Goal: Task Accomplishment & Management: Manage account settings

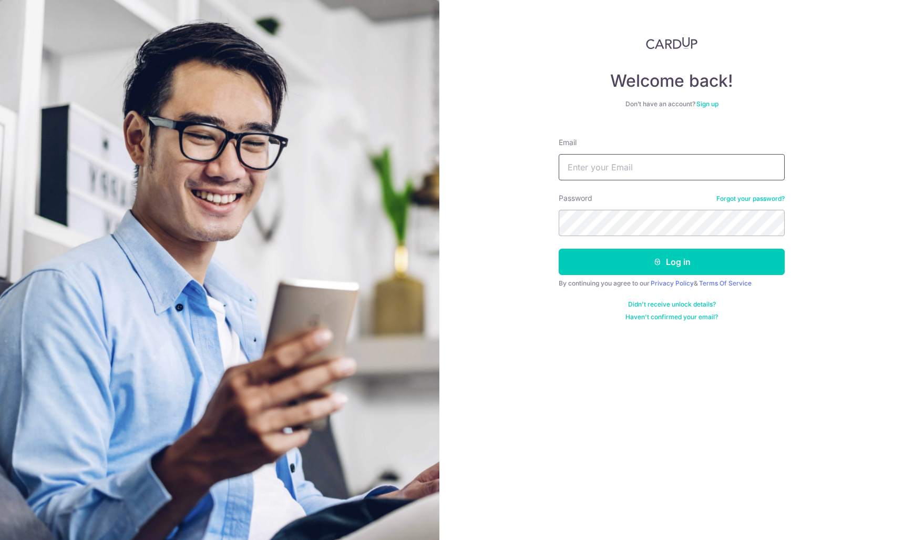
type input "[EMAIL_ADDRESS][DOMAIN_NAME]"
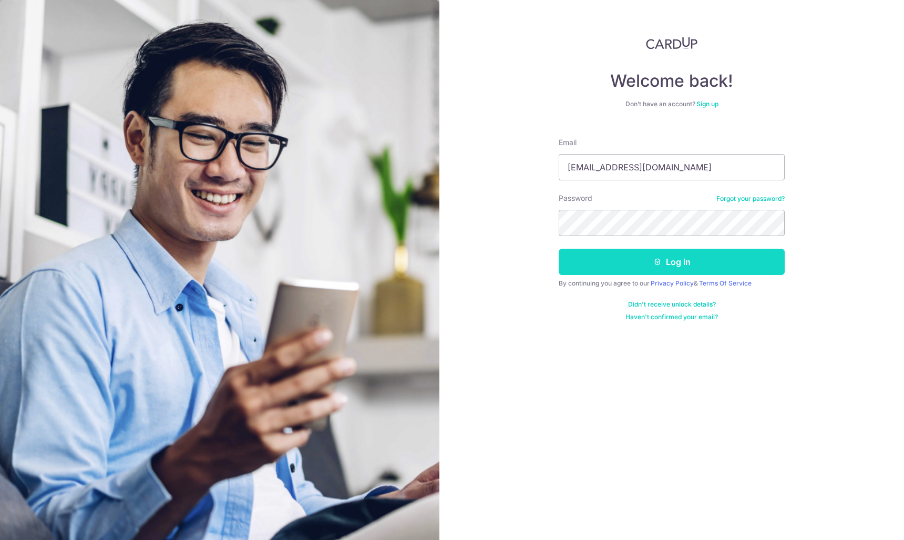
click at [667, 262] on button "Log in" at bounding box center [672, 262] width 226 height 26
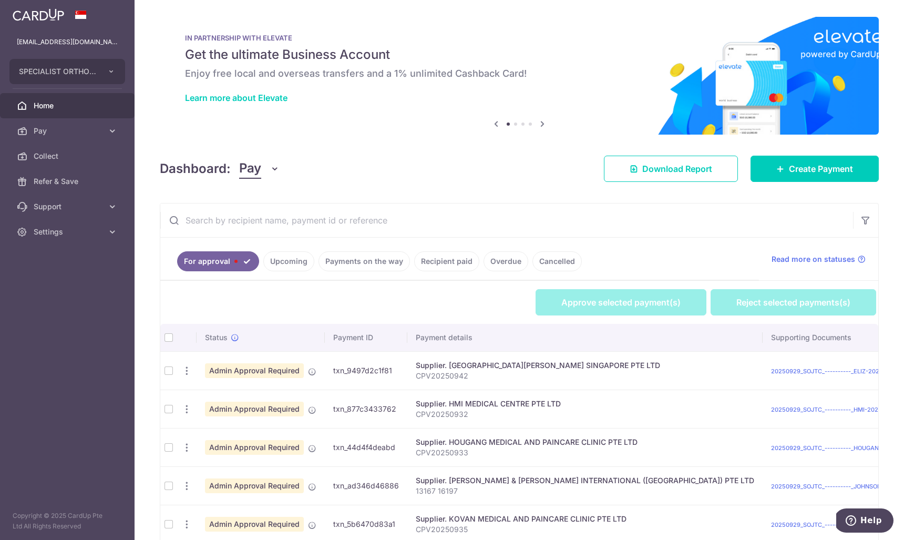
click at [245, 216] on input "text" at bounding box center [506, 220] width 693 height 34
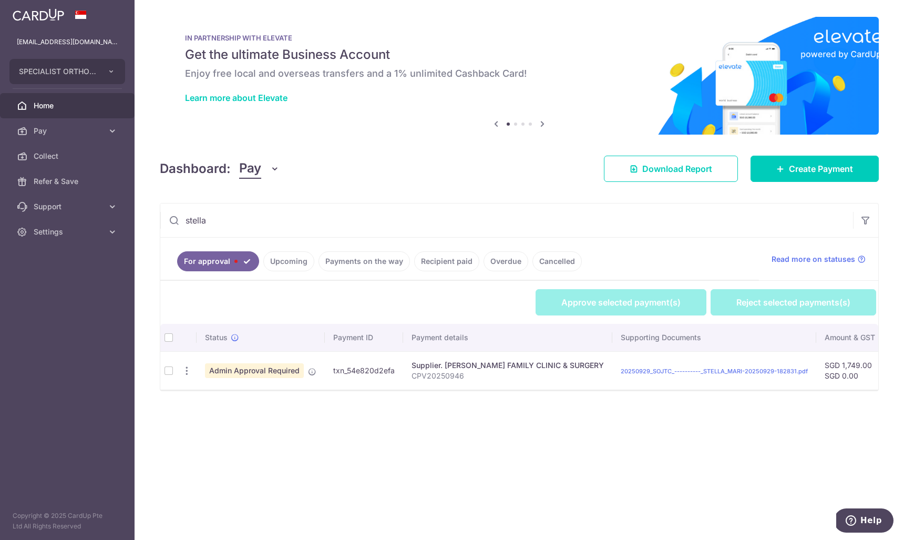
type input "stella"
click at [168, 373] on td at bounding box center [168, 370] width 17 height 38
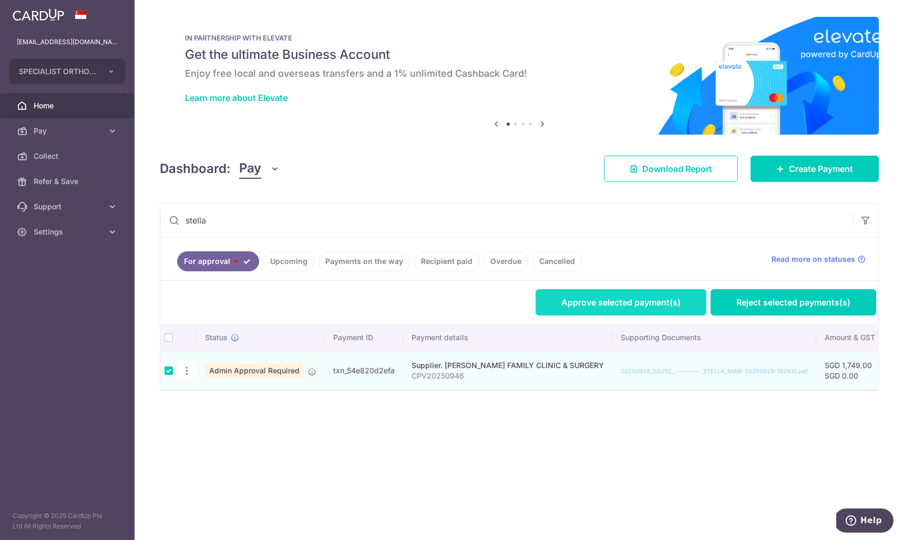
click at [636, 296] on link "Approve selected payment(s)" at bounding box center [621, 302] width 171 height 26
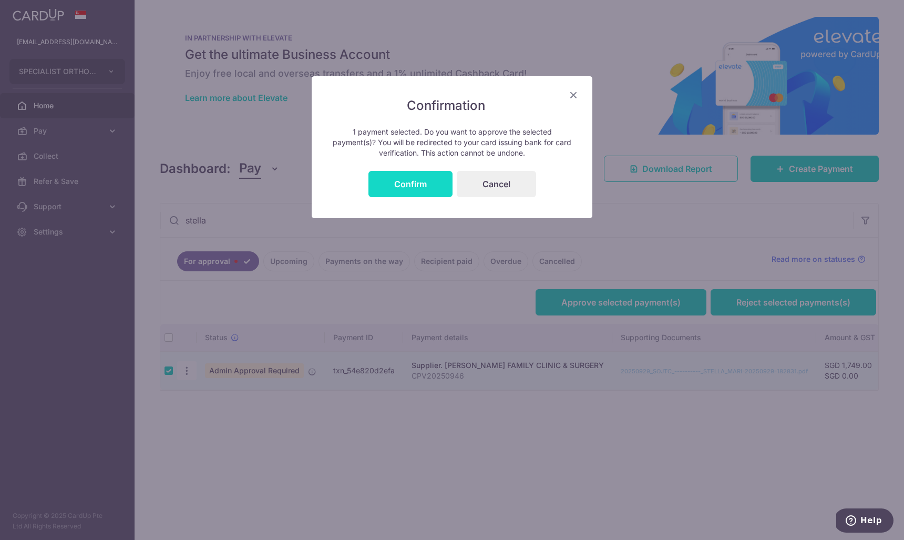
click at [420, 185] on button "Confirm" at bounding box center [410, 184] width 84 height 26
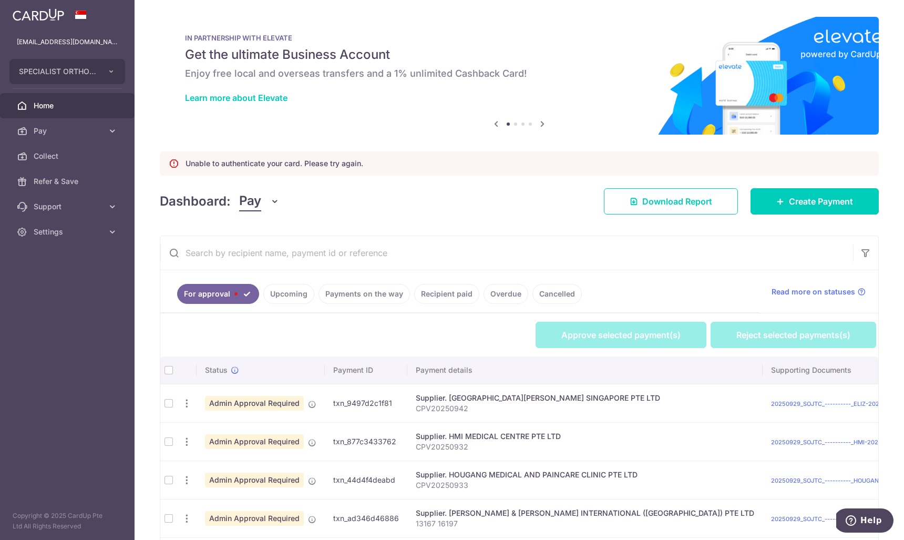
click at [339, 250] on input "text" at bounding box center [506, 253] width 693 height 34
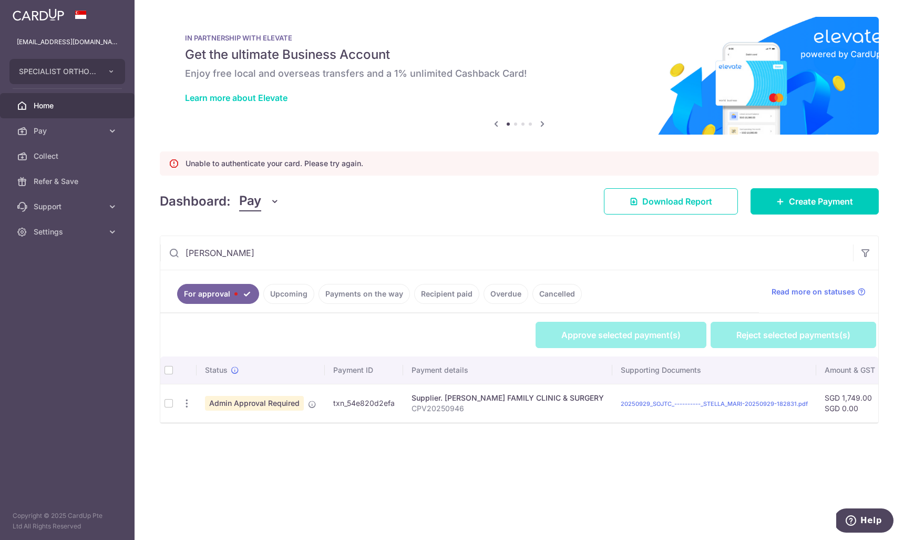
type input "stell"
click at [172, 404] on td at bounding box center [168, 403] width 17 height 38
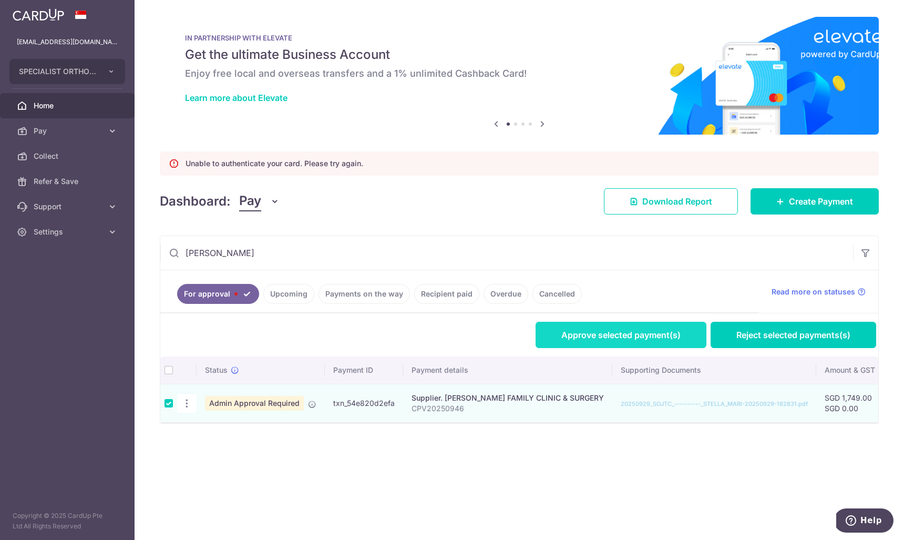
click at [608, 331] on link "Approve selected payment(s)" at bounding box center [621, 335] width 171 height 26
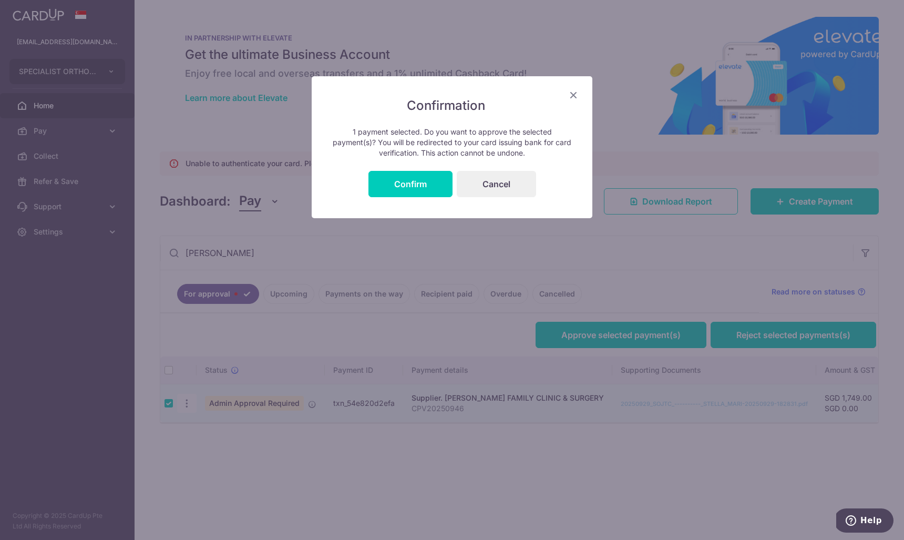
click at [398, 170] on div "Confirmation 1 payment selected. Do you want to approve the selected payment(s)…" at bounding box center [452, 147] width 281 height 142
click at [398, 178] on button "Confirm" at bounding box center [410, 184] width 84 height 26
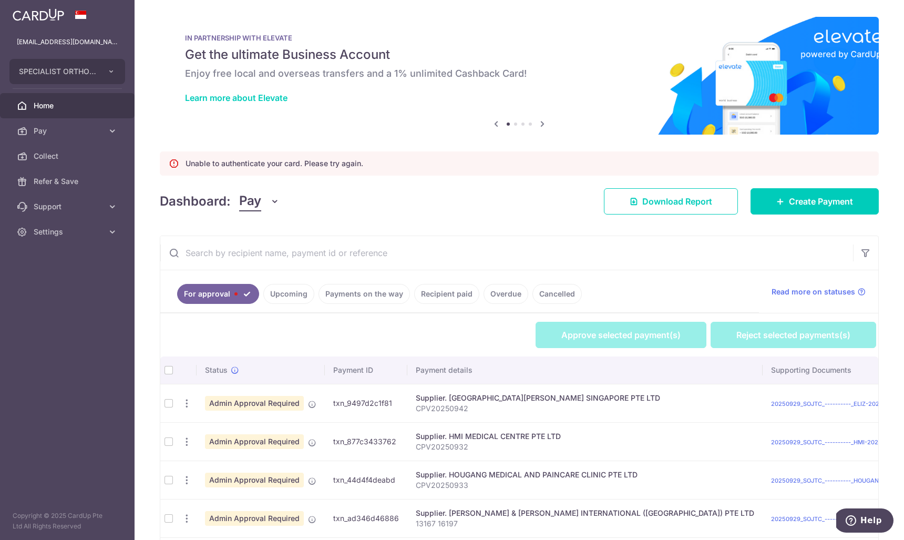
click at [225, 255] on input "text" at bounding box center [506, 253] width 693 height 34
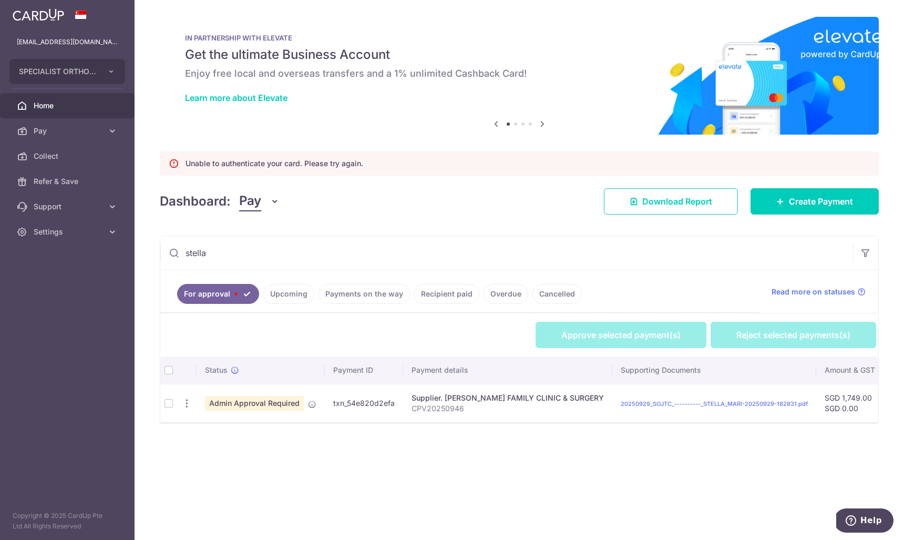
type input "stella"
click at [171, 405] on td at bounding box center [168, 403] width 17 height 38
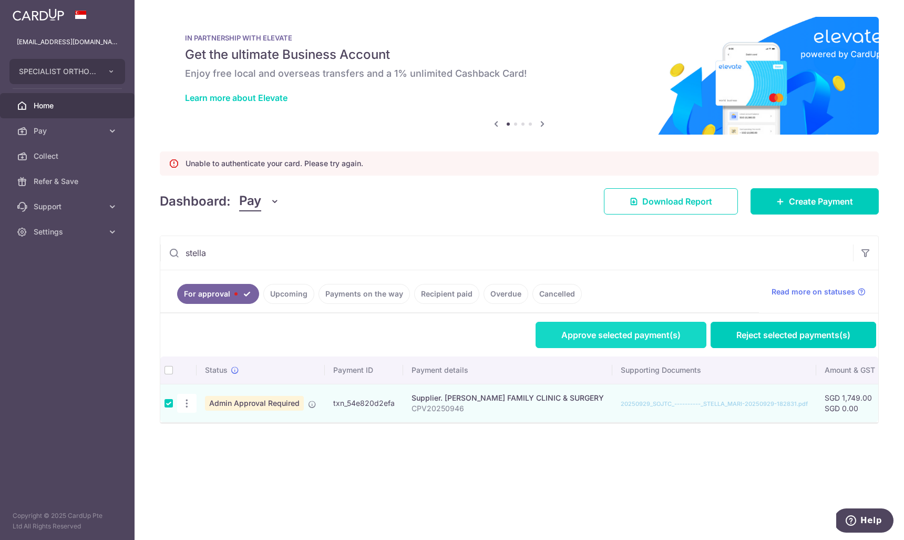
click at [590, 339] on link "Approve selected payment(s)" at bounding box center [621, 335] width 171 height 26
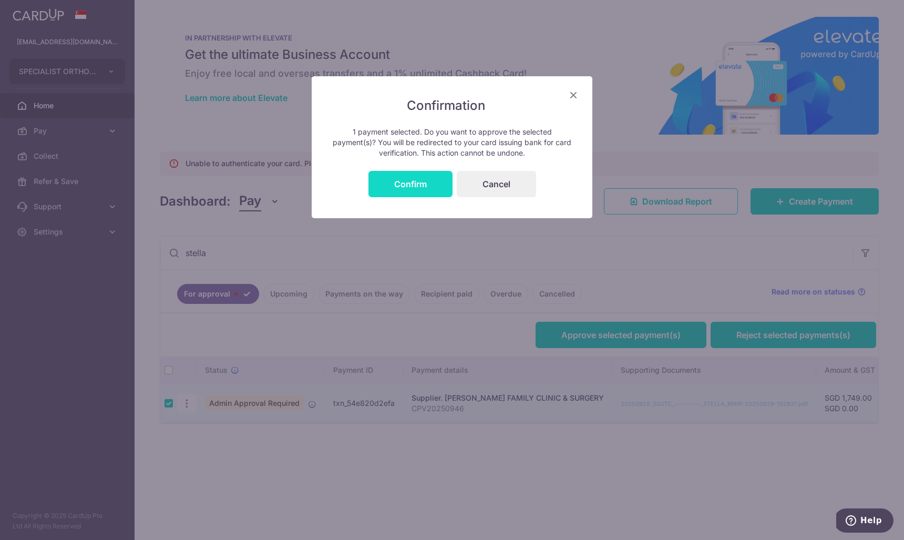
click at [428, 179] on button "Confirm" at bounding box center [410, 184] width 84 height 26
